Goal: Transaction & Acquisition: Purchase product/service

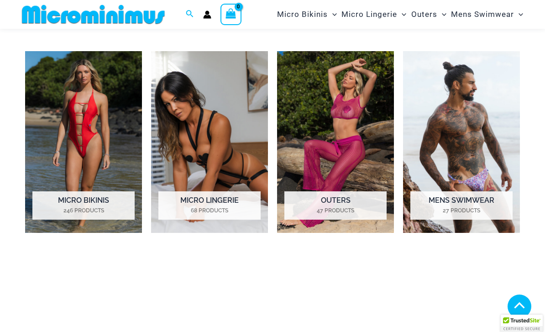
scroll to position [583, 0]
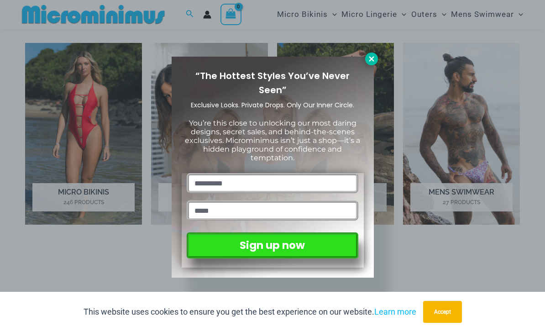
click at [366, 63] on button at bounding box center [371, 58] width 13 height 13
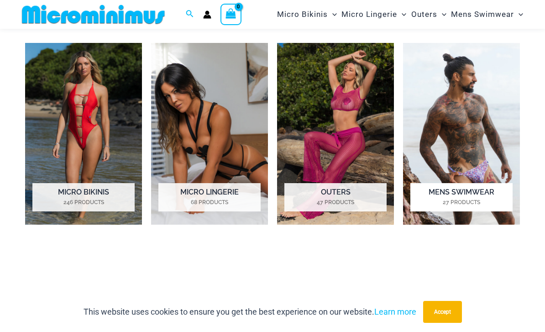
click at [490, 187] on h2 "Mens Swimwear 27 Products" at bounding box center [461, 197] width 102 height 28
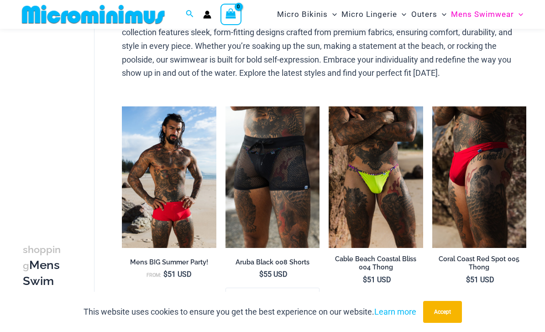
scroll to position [68, 0]
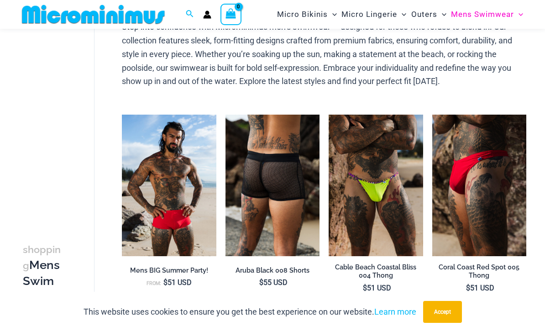
click at [289, 173] on img at bounding box center [272, 184] width 94 height 141
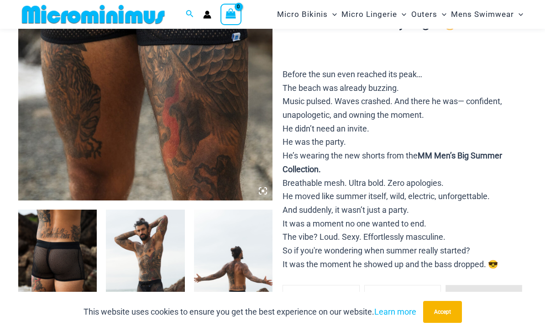
scroll to position [226, 0]
